Goal: Communication & Community: Ask a question

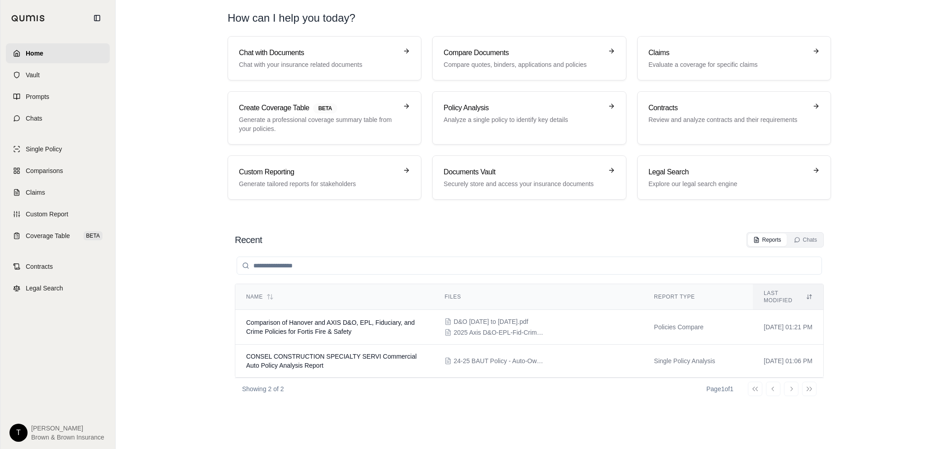
click at [43, 52] on link "Home" at bounding box center [58, 53] width 104 height 20
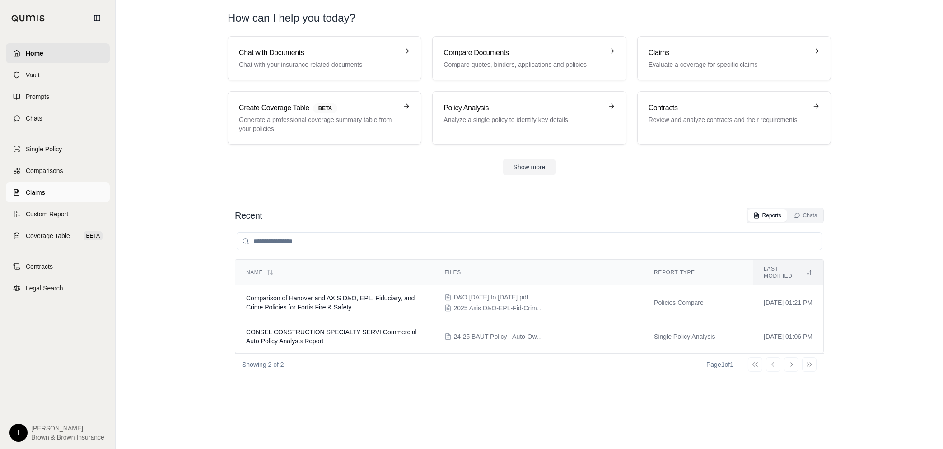
click at [43, 185] on link "Claims" at bounding box center [58, 193] width 104 height 20
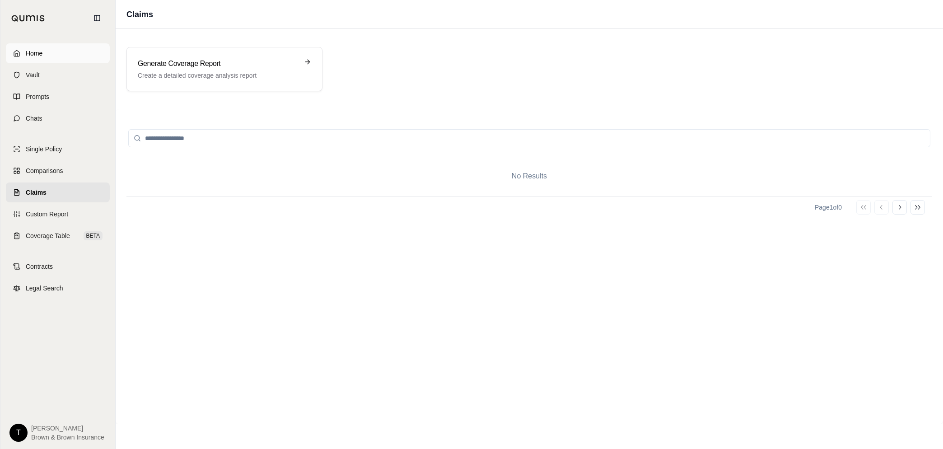
click at [31, 54] on span "Home" at bounding box center [34, 53] width 17 height 9
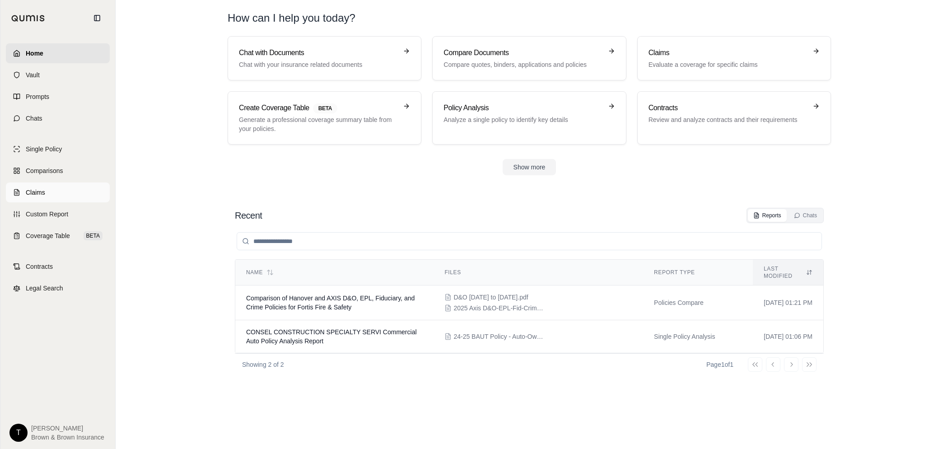
click at [33, 186] on link "Claims" at bounding box center [58, 193] width 104 height 20
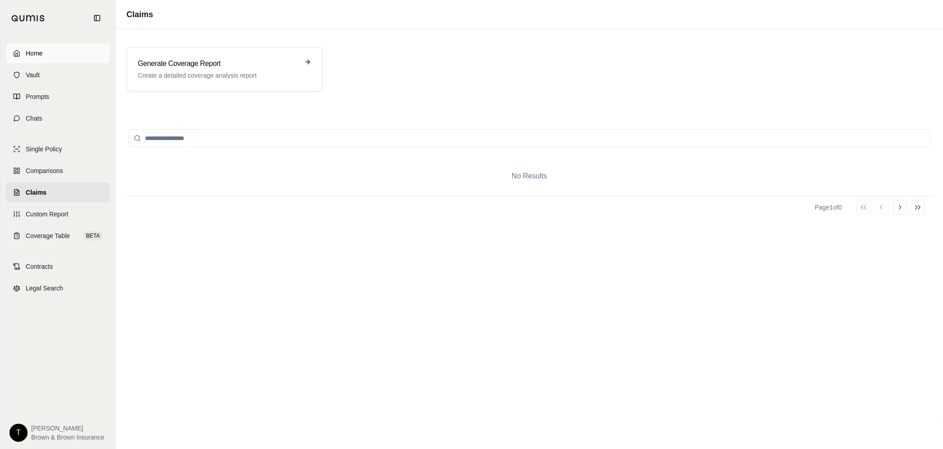
click at [37, 54] on span "Home" at bounding box center [34, 53] width 17 height 9
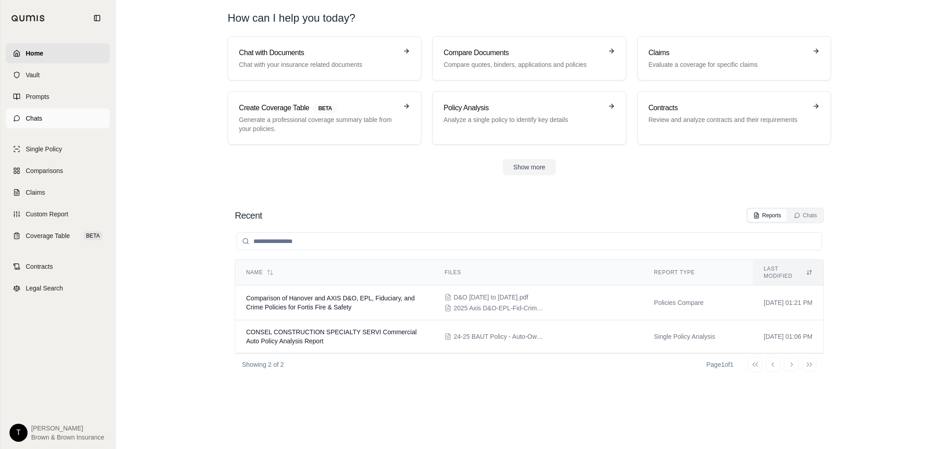
click at [35, 114] on span "Chats" at bounding box center [34, 118] width 17 height 9
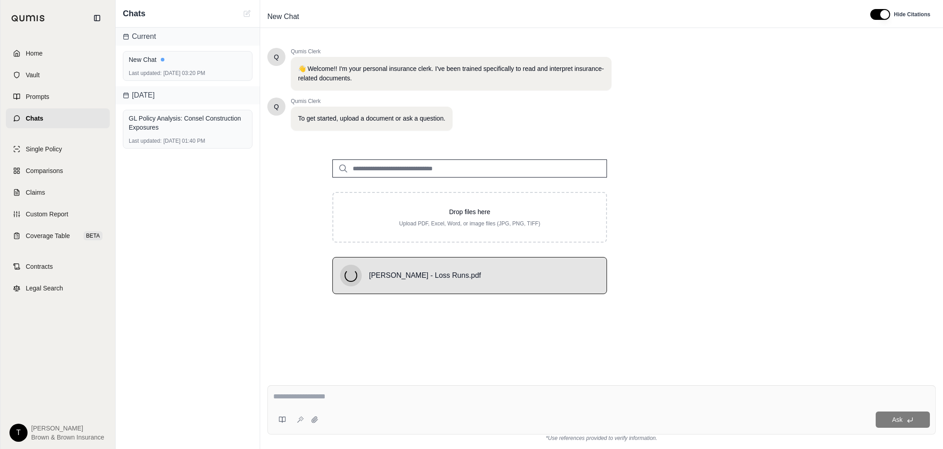
click at [337, 396] on textarea at bounding box center [601, 396] width 657 height 11
type textarea "********"
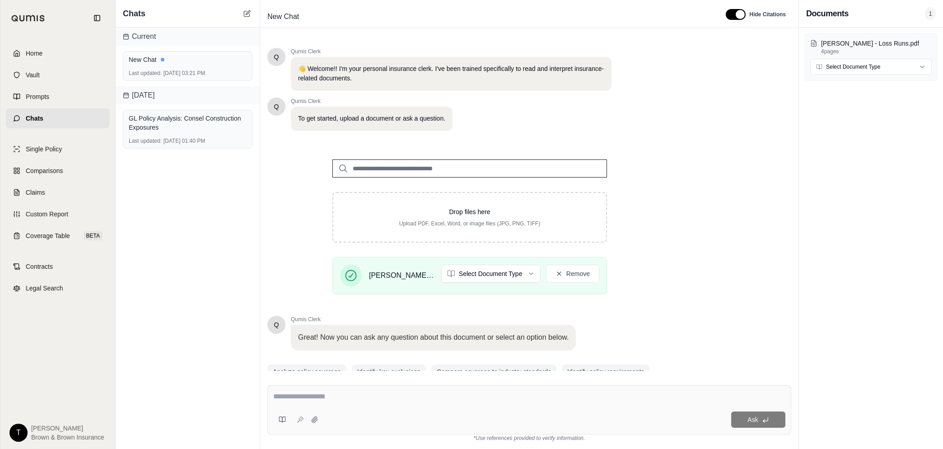
scroll to position [37, 0]
